Goal: Find specific page/section: Find specific page/section

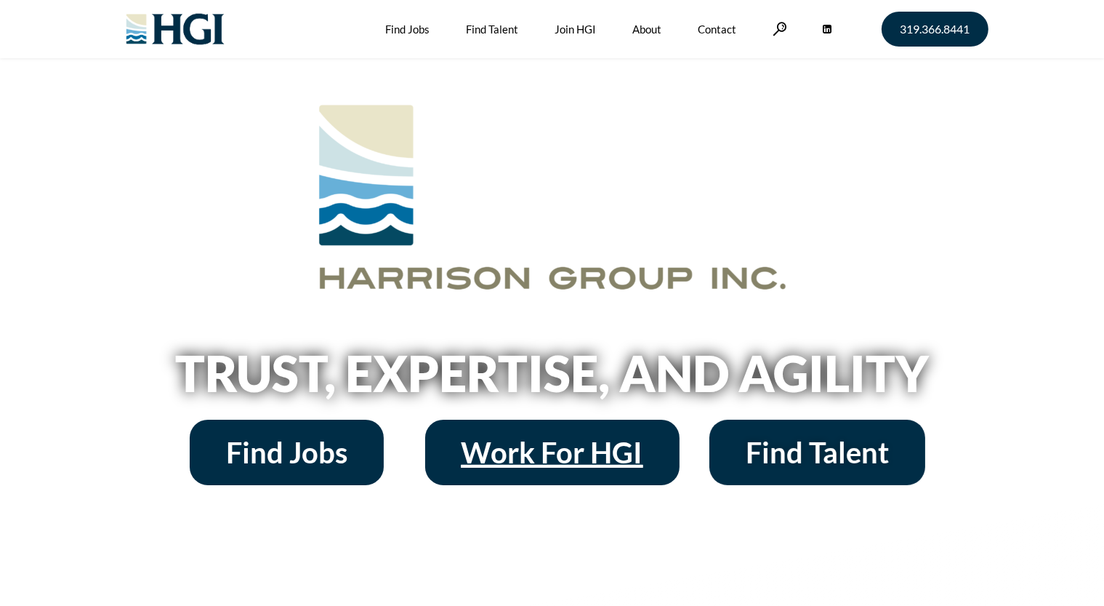
click at [529, 452] on span "Work For HGI" at bounding box center [553, 452] width 182 height 29
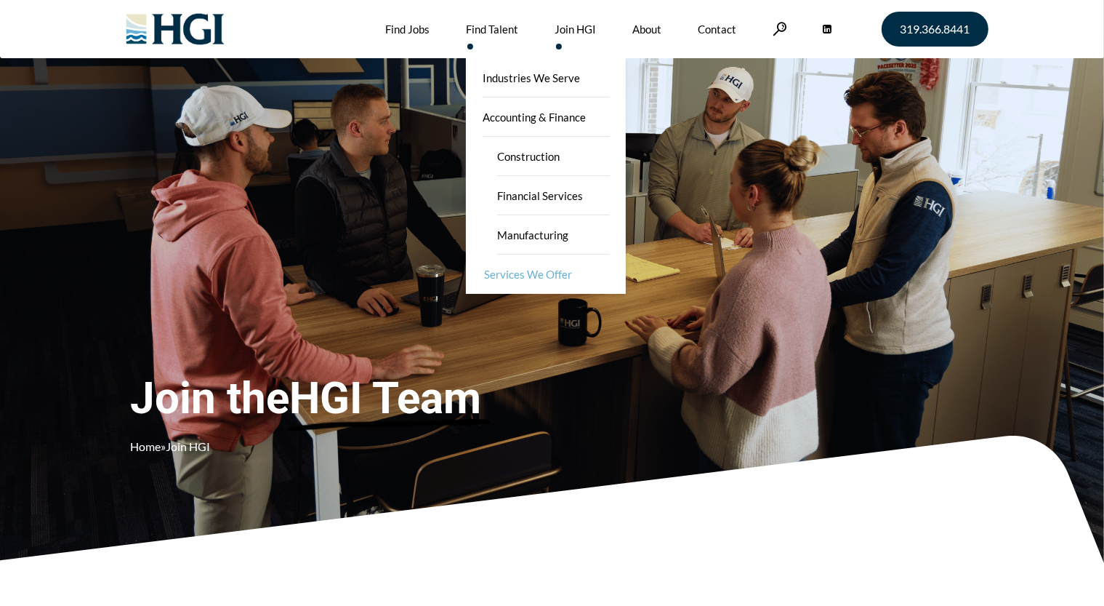
click at [549, 264] on link "Services We Offer" at bounding box center [547, 273] width 160 height 39
